Goal: Task Accomplishment & Management: Complete application form

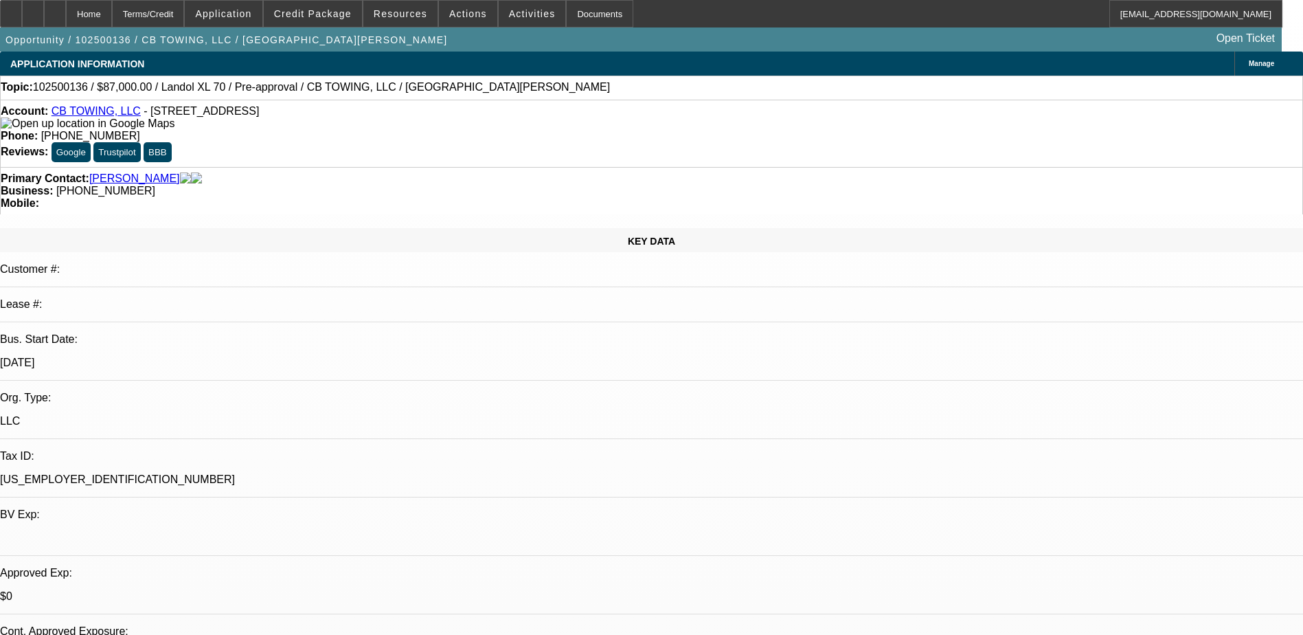
select select "0"
select select "6"
select select "0"
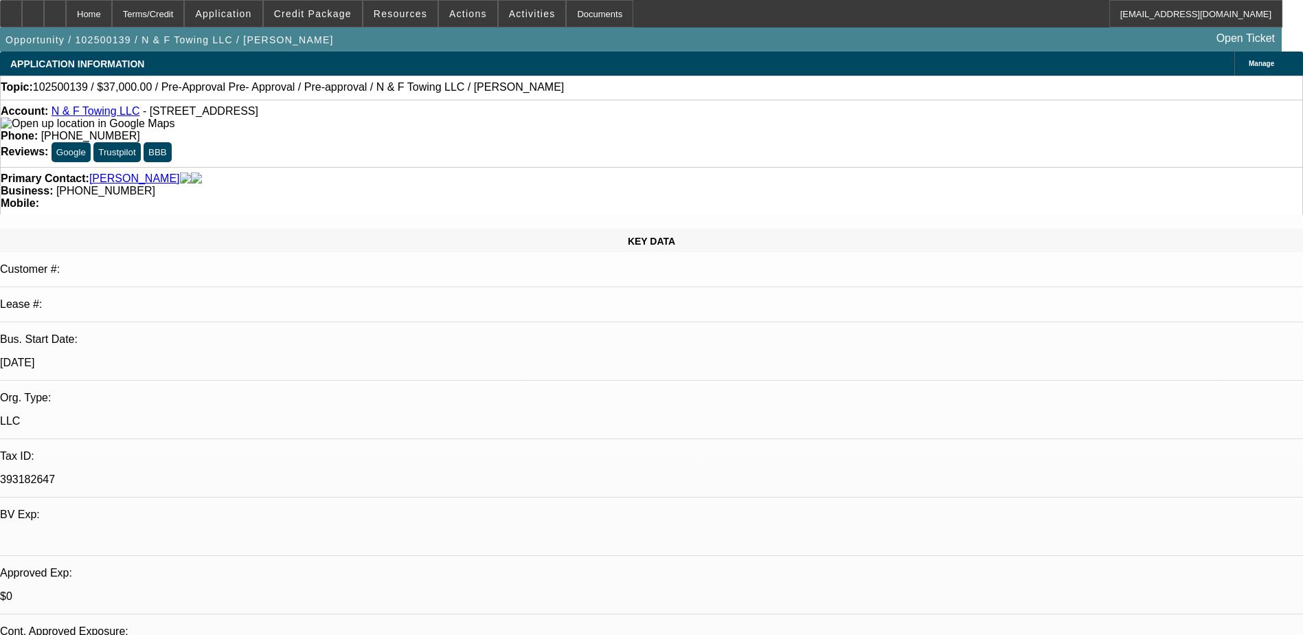
select select "2"
select select "0"
select select "2"
select select "0.1"
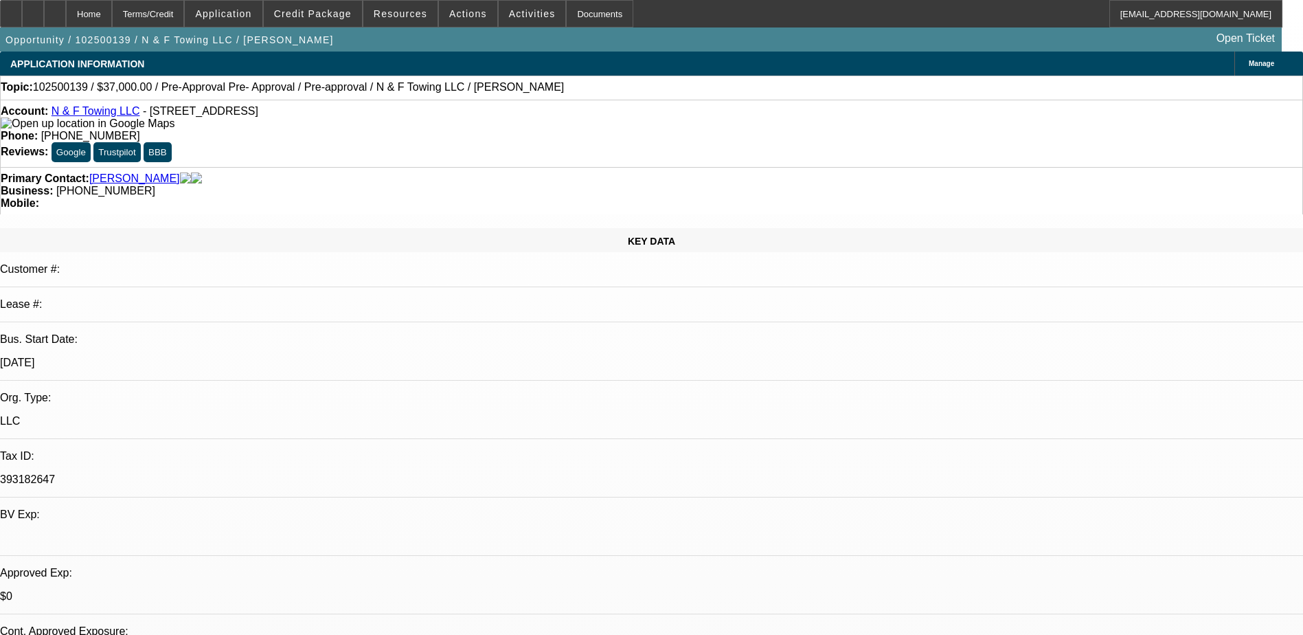
select select "0"
select select "2"
select select "0.1"
select select "0"
select select "2"
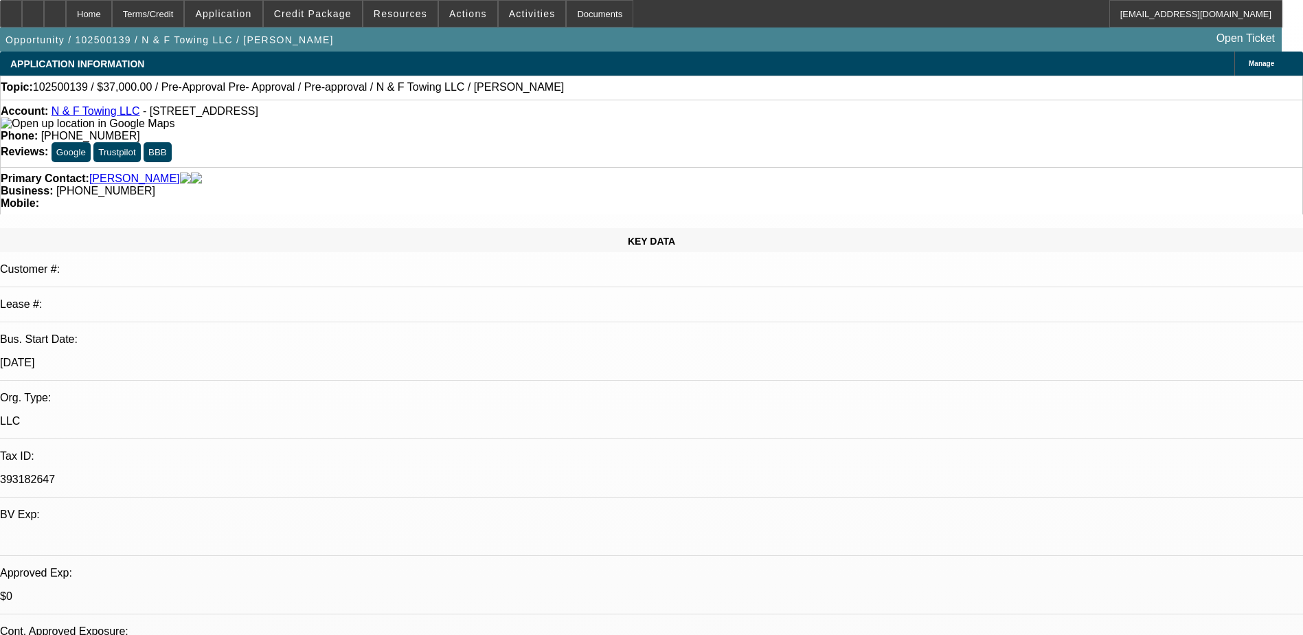
select select "0.1"
select select "1"
select select "2"
select select "6"
select select "1"
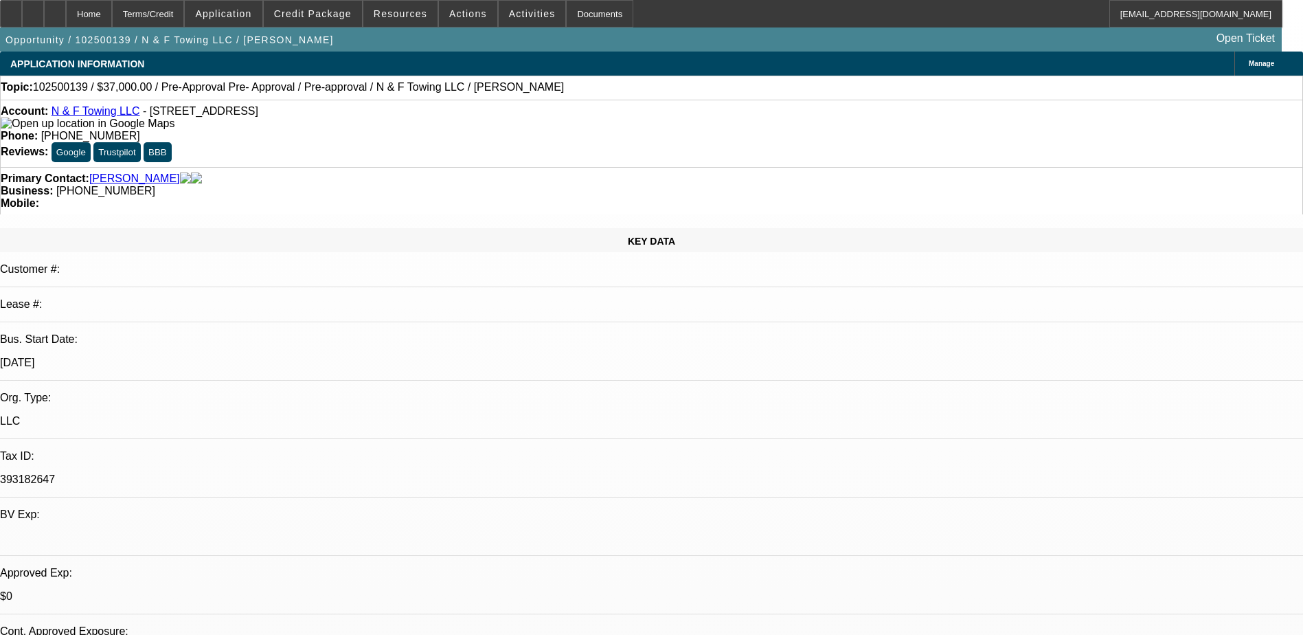
select select "2"
select select "4"
select select "1"
select select "2"
select select "4"
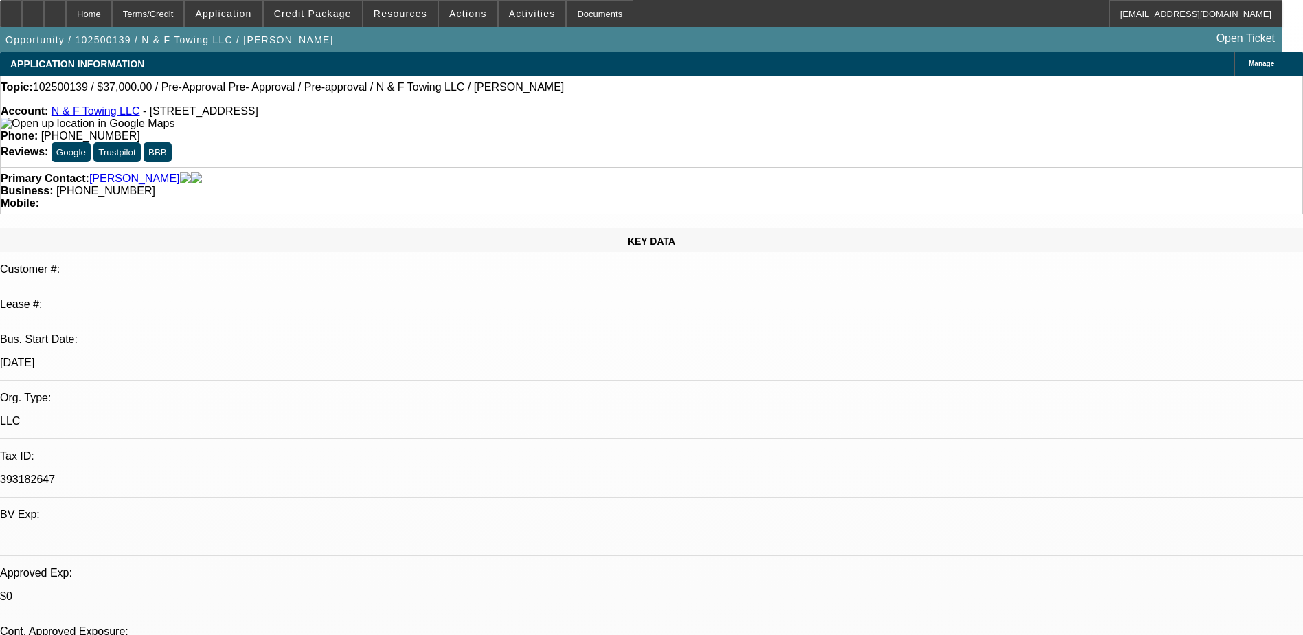
select select "1"
select select "2"
select select "4"
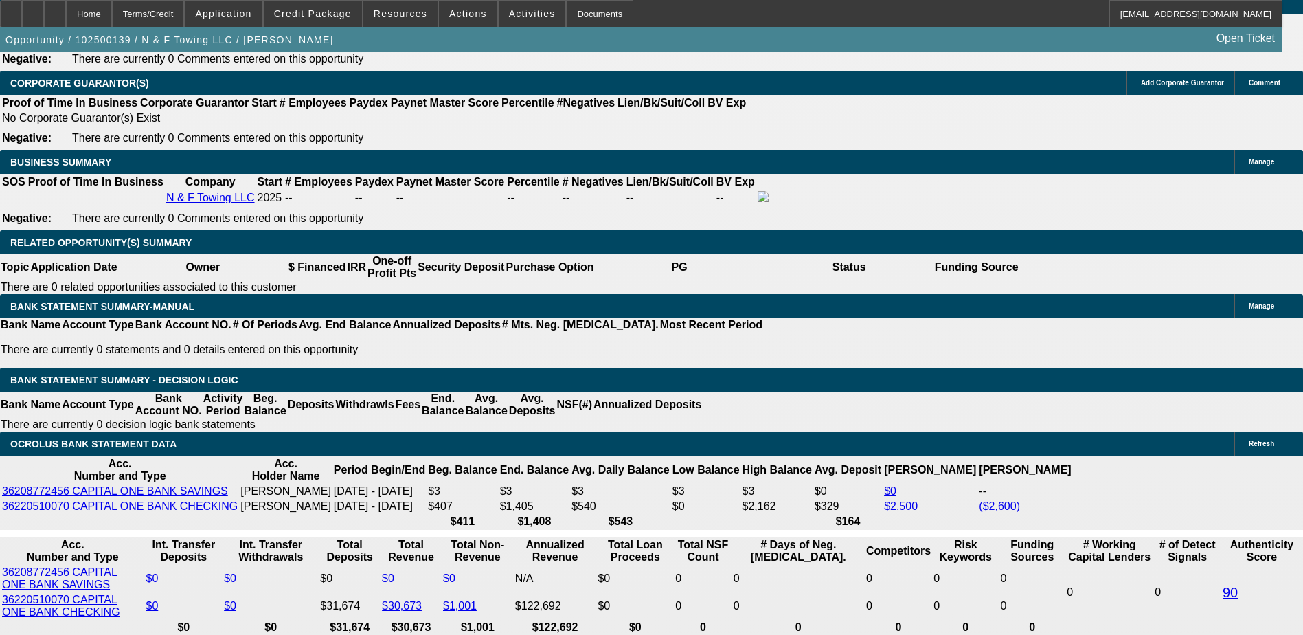
scroll to position [1992, 0]
